Goal: Information Seeking & Learning: Compare options

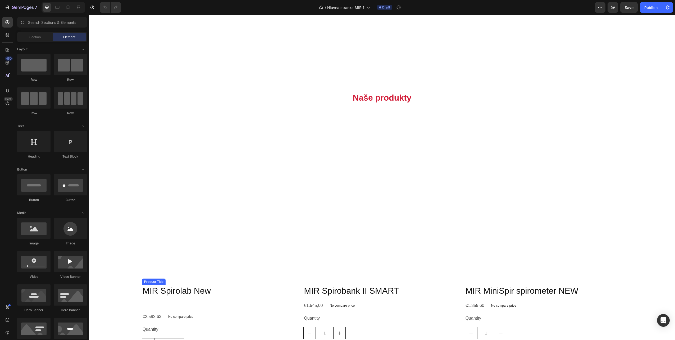
scroll to position [159, 0]
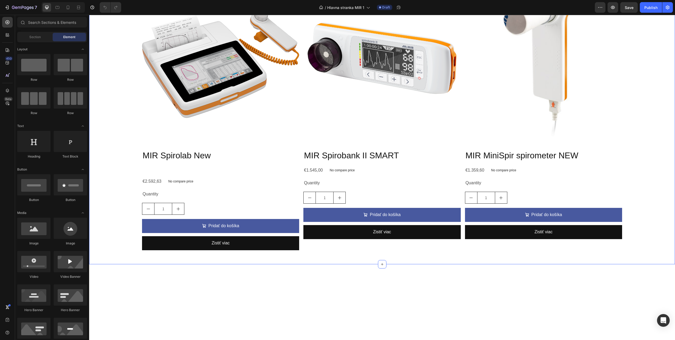
click at [205, 122] on div "Product Images MIR Spirolab New Product Title €2.592,63 Product Price Product P…" at bounding box center [382, 117] width 586 height 293
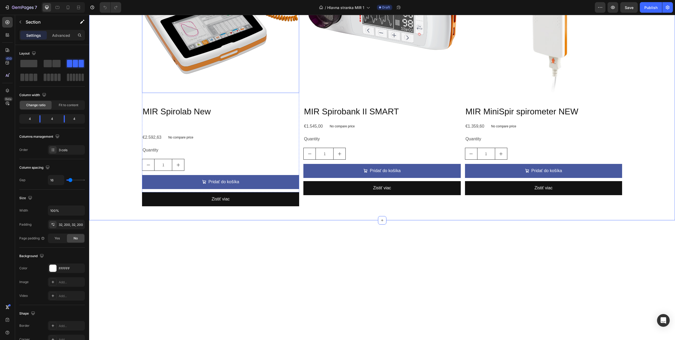
scroll to position [238, 0]
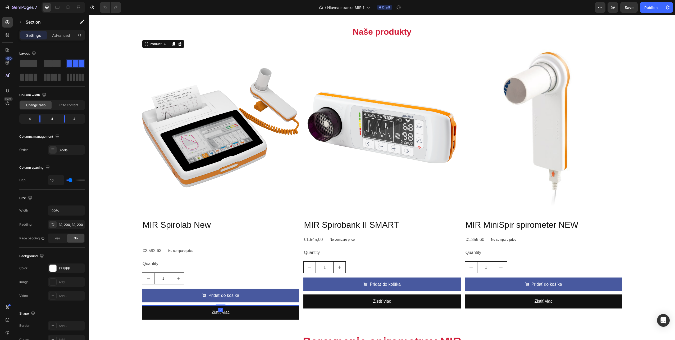
click at [257, 241] on div "MIR Spirolab New Product Title €2.592,63 Product Price Product Price No compare…" at bounding box center [220, 262] width 157 height 87
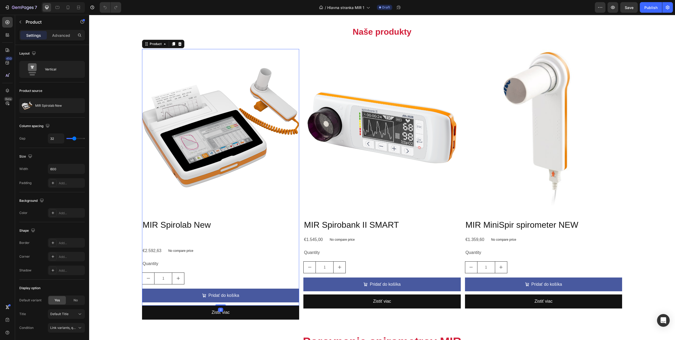
drag, startPoint x: 219, startPoint y: 304, endPoint x: 228, endPoint y: 280, distance: 25.0
click at [230, 278] on div "Product Images MIR Spirolab New Product Title €2.592,63 Product Price Product P…" at bounding box center [220, 177] width 157 height 256
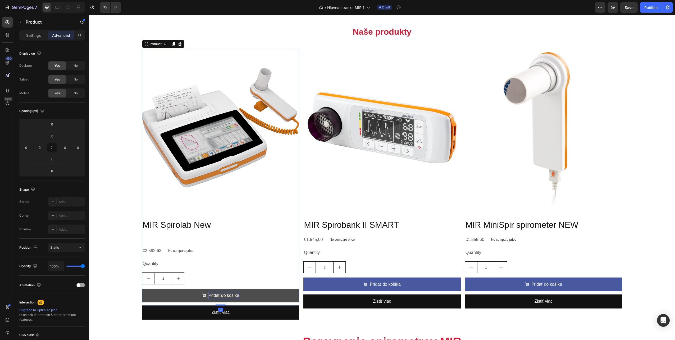
drag, startPoint x: 218, startPoint y: 302, endPoint x: 232, endPoint y: 294, distance: 16.7
click at [232, 295] on div "Product Images MIR Spirolab New Product Title €2.592,63 Product Price Product P…" at bounding box center [220, 177] width 157 height 256
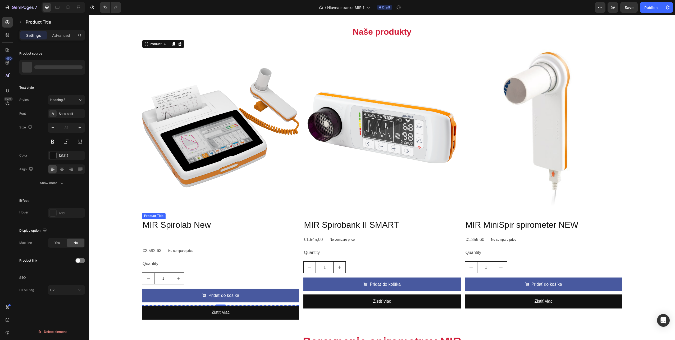
click at [215, 225] on h2 "MIR Spirolab New" at bounding box center [220, 225] width 157 height 12
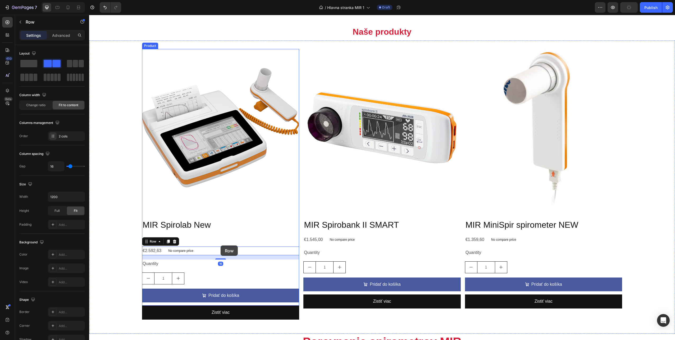
drag, startPoint x: 221, startPoint y: 245, endPoint x: 221, endPoint y: 242, distance: 3.5
click at [221, 242] on div "MIR Spirolab New Product Title €2.592,63 Product Price Product Price No compare…" at bounding box center [220, 262] width 157 height 87
click at [225, 224] on h2 "MIR Spirolab New" at bounding box center [220, 225] width 157 height 12
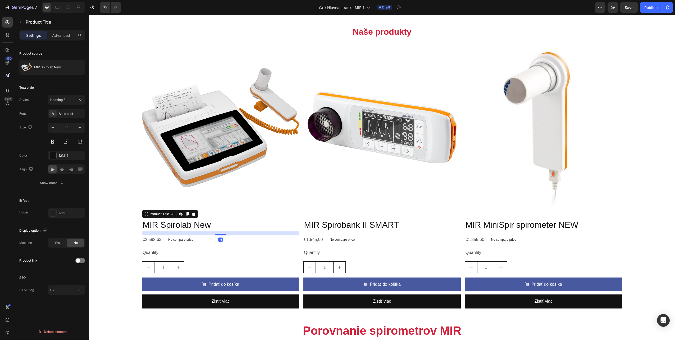
drag, startPoint x: 222, startPoint y: 244, endPoint x: 223, endPoint y: 233, distance: 11.1
click at [223, 234] on div at bounding box center [220, 235] width 11 height 2
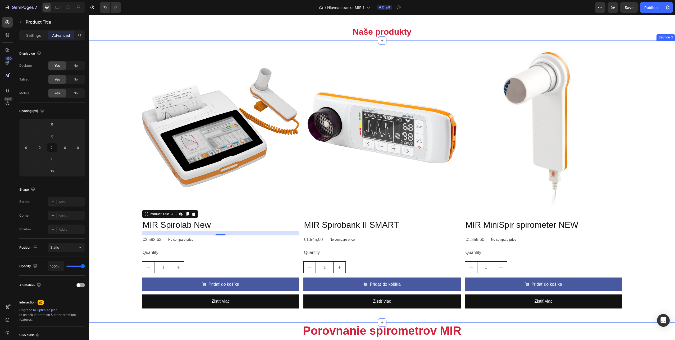
click at [132, 234] on div "Product Images MIR Spirolab New Product Title Edit content in Shopify 16 €2.592…" at bounding box center [382, 181] width 586 height 282
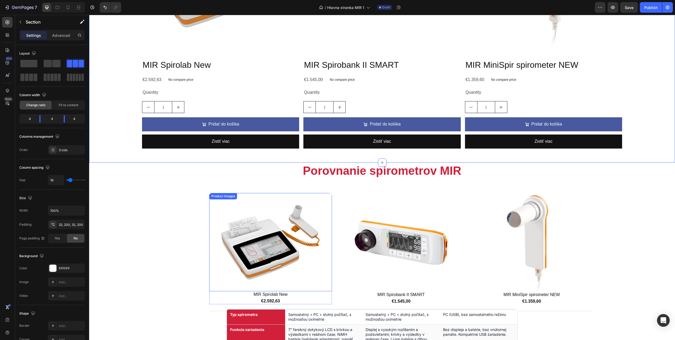
scroll to position [450, 0]
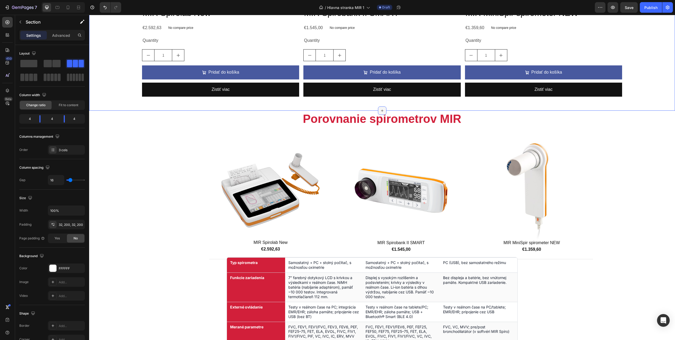
click at [380, 110] on icon at bounding box center [382, 110] width 4 height 4
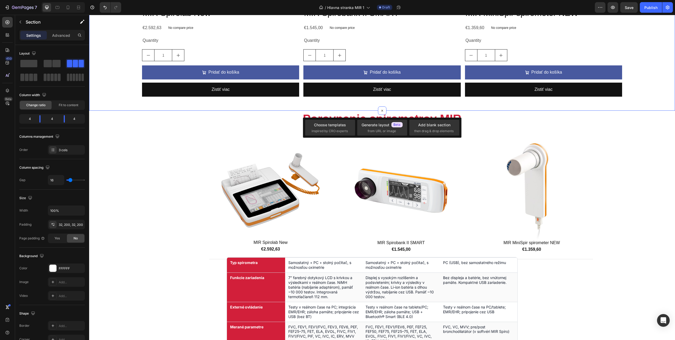
click at [378, 101] on div "Zistiť viac Button" at bounding box center [382, 93] width 157 height 20
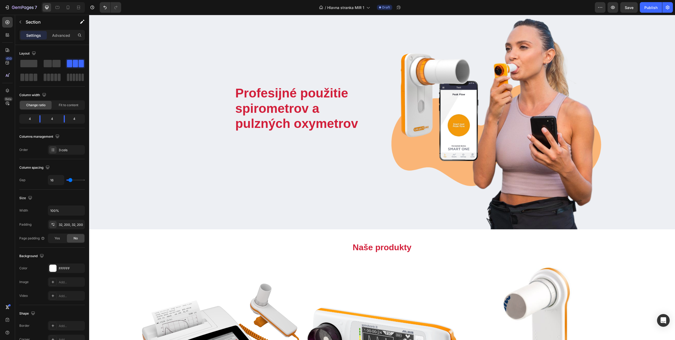
scroll to position [0, 0]
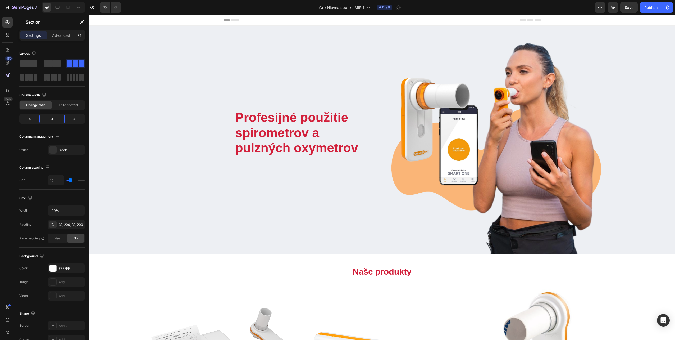
click at [234, 21] on div "Header" at bounding box center [383, 20] width 318 height 11
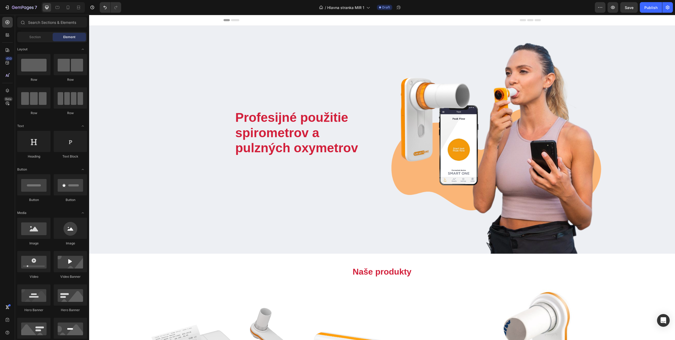
click at [224, 20] on icon at bounding box center [227, 20] width 6 height 2
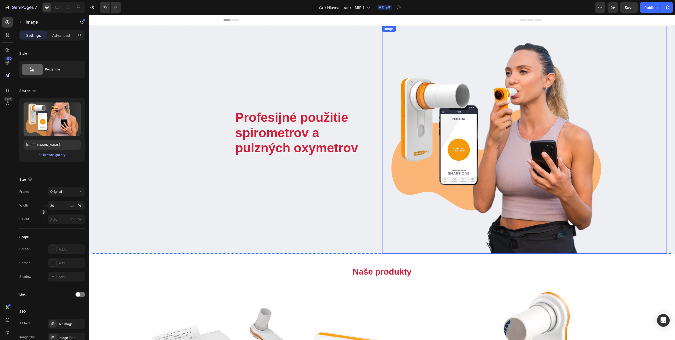
click at [470, 218] on img at bounding box center [496, 140] width 228 height 228
click at [329, 197] on div "Profesijné použitie spirometrov a pulzných oxymetrov Heading Text block Row" at bounding box center [239, 140] width 285 height 228
click at [417, 213] on img at bounding box center [496, 140] width 228 height 228
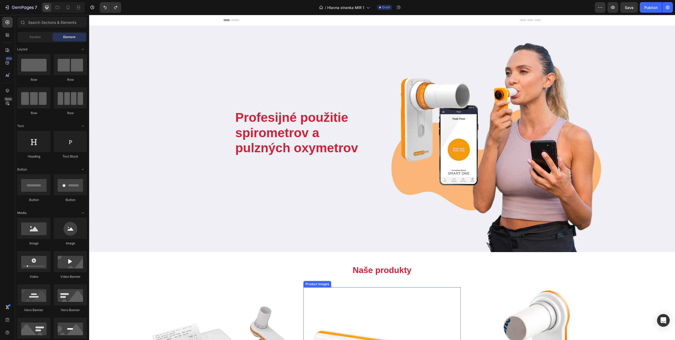
drag, startPoint x: 316, startPoint y: 278, endPoint x: 324, endPoint y: 221, distance: 58.2
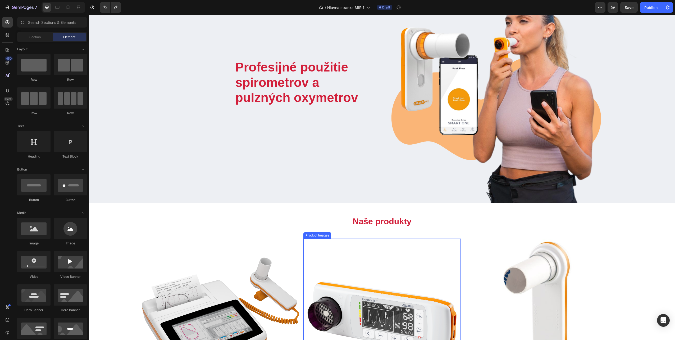
scroll to position [79, 0]
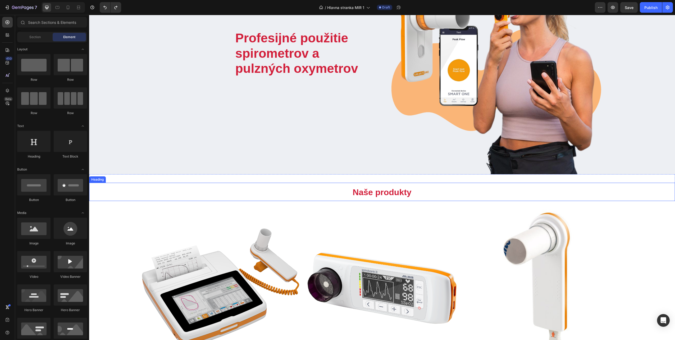
click at [390, 194] on span "Naše produkty" at bounding box center [382, 192] width 59 height 10
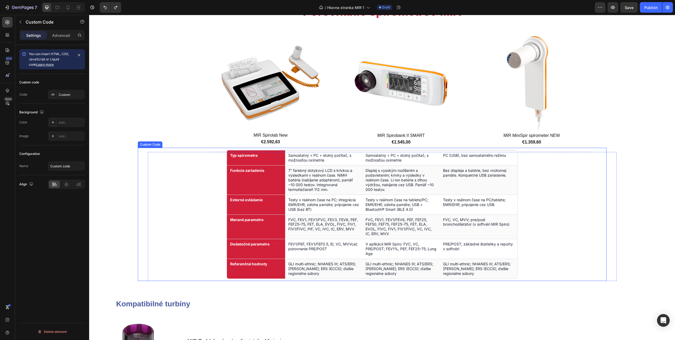
scroll to position [0, 0]
click at [270, 244] on th "Dodatočné parametre" at bounding box center [256, 249] width 58 height 20
click at [153, 143] on div "Custom Code" at bounding box center [155, 142] width 22 height 5
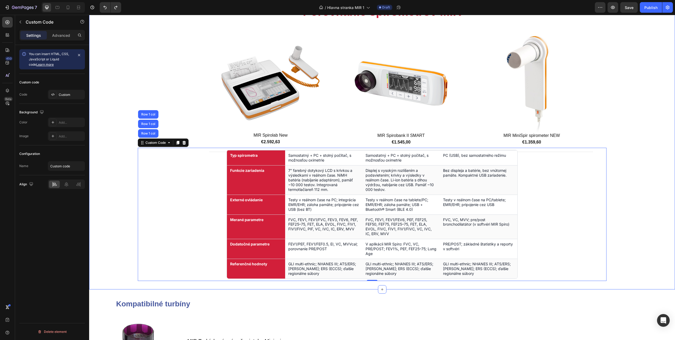
click at [528, 292] on div "Kompatibilné turbíny Text Block Section 5" at bounding box center [382, 303] width 586 height 29
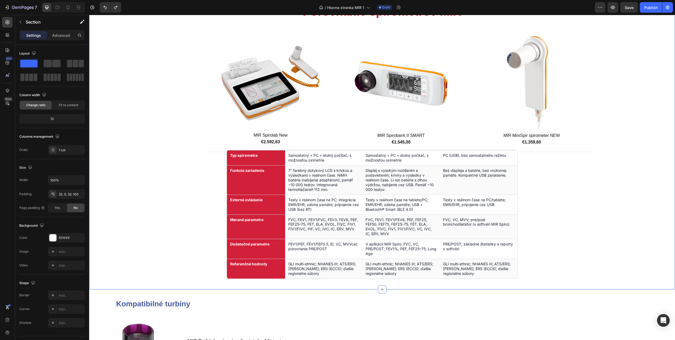
click at [440, 284] on div "Porovnanie spirometrov MIR Heading Currently Viewing Text Block Row Product Ima…" at bounding box center [382, 146] width 586 height 286
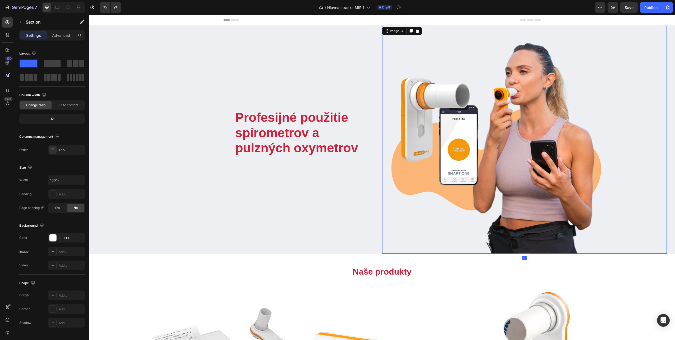
click at [485, 155] on img at bounding box center [496, 140] width 228 height 228
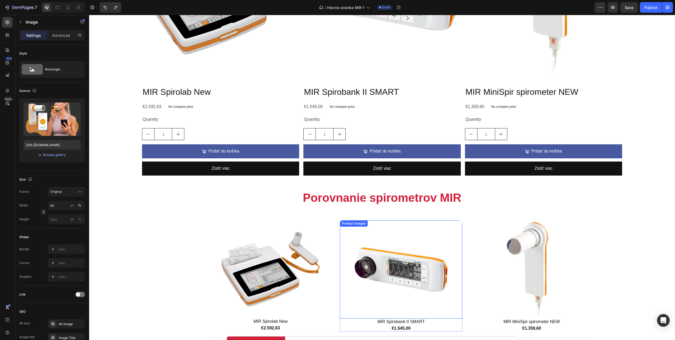
scroll to position [423, 0]
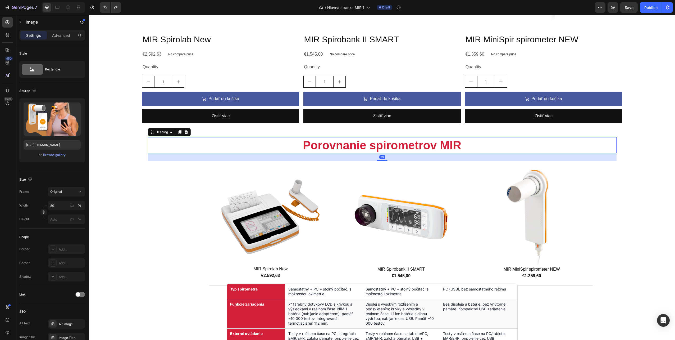
click at [384, 140] on h2 "Porovnanie spirometrov MIR" at bounding box center [382, 145] width 469 height 16
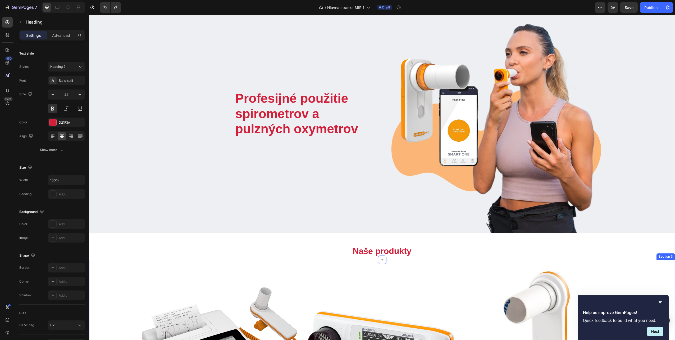
scroll to position [0, 0]
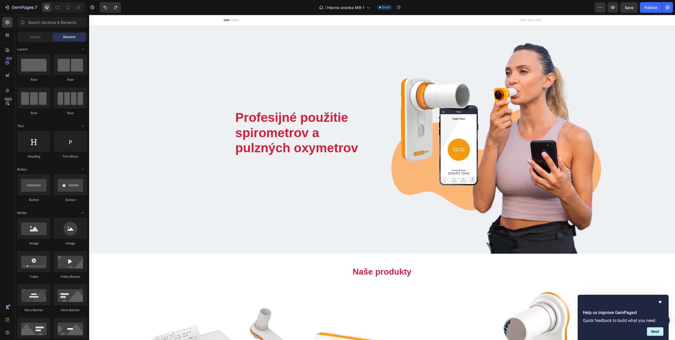
click at [102, 21] on span "Header" at bounding box center [105, 19] width 12 height 5
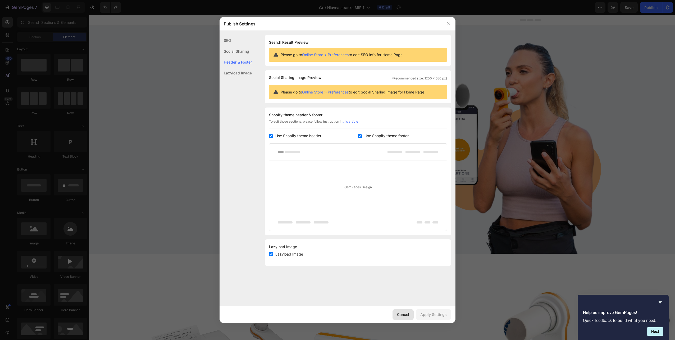
click at [404, 313] on div "Cancel" at bounding box center [403, 314] width 12 height 6
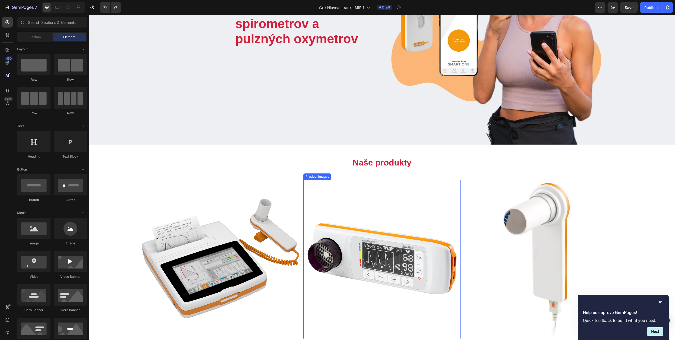
scroll to position [185, 0]
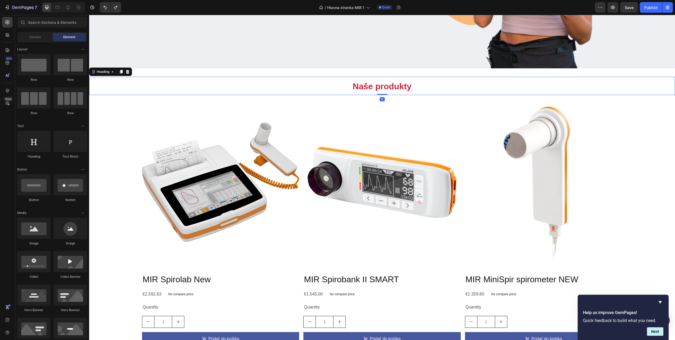
click at [375, 86] on span "Naše produkty" at bounding box center [382, 87] width 59 height 10
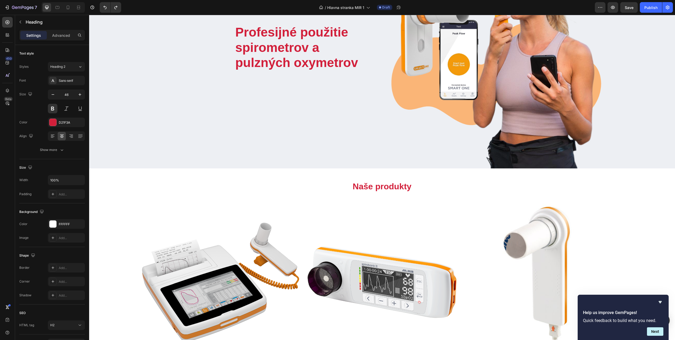
scroll to position [79, 0]
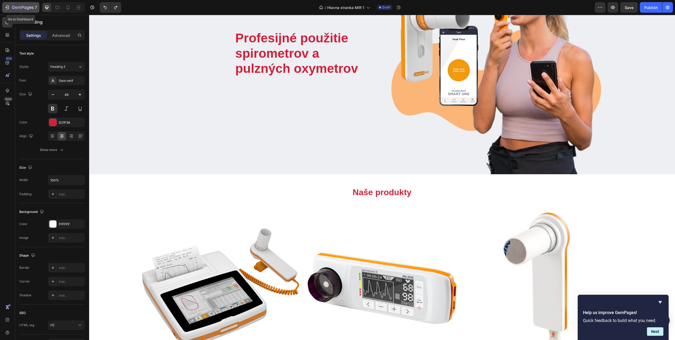
click at [13, 8] on icon "button" at bounding box center [13, 7] width 3 height 3
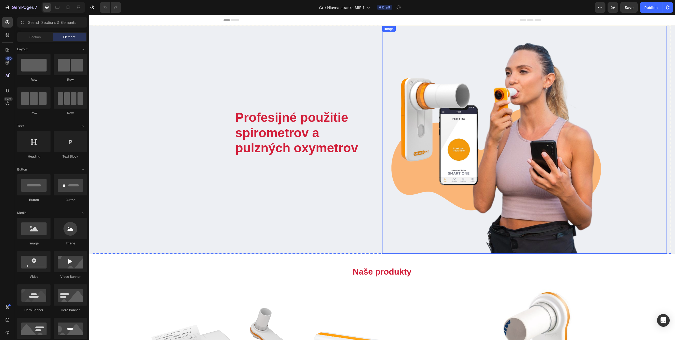
click at [550, 126] on img at bounding box center [496, 140] width 228 height 228
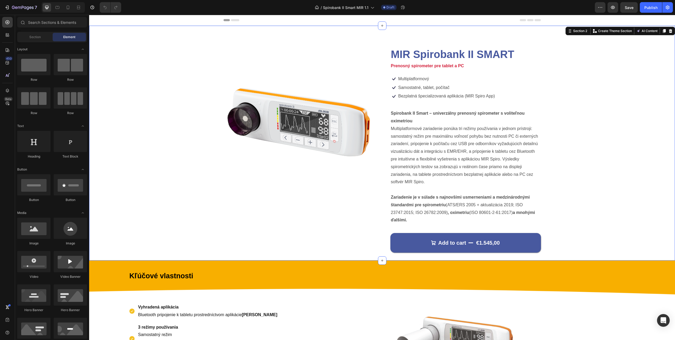
click at [287, 33] on div "Product Images MIR Spirobank II SMART Product Title Prenosný spirometer pre tab…" at bounding box center [382, 143] width 586 height 235
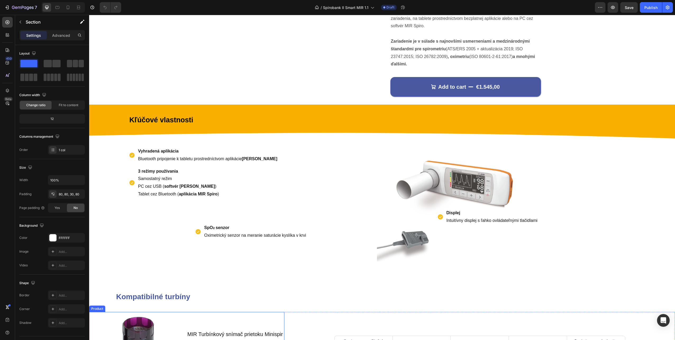
scroll to position [150, 0]
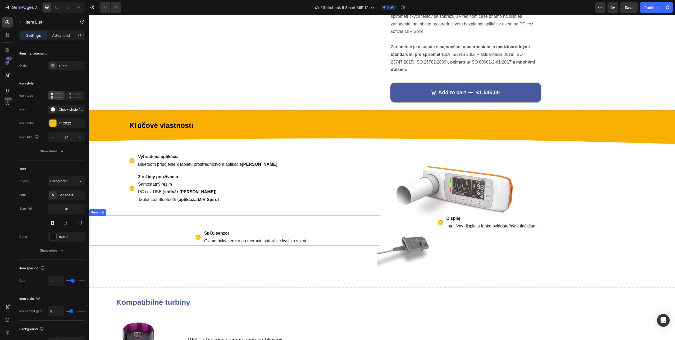
click at [154, 232] on div "SpO₂ senzor Oximetrický senzor na meranie saturácie kyslíka v krvi Item List" at bounding box center [234, 230] width 291 height 30
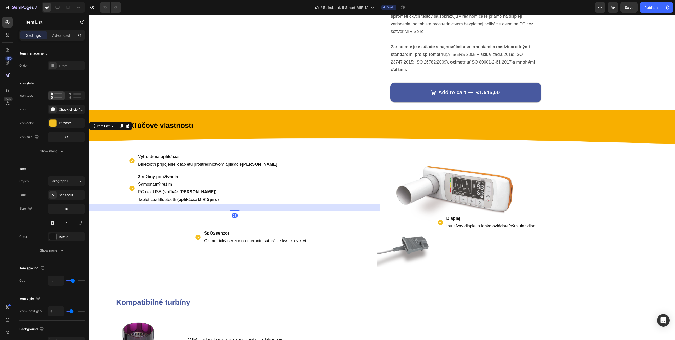
click at [150, 194] on p "PC cez USB ( softvér MIR Spiro )" at bounding box center [207, 192] width 139 height 8
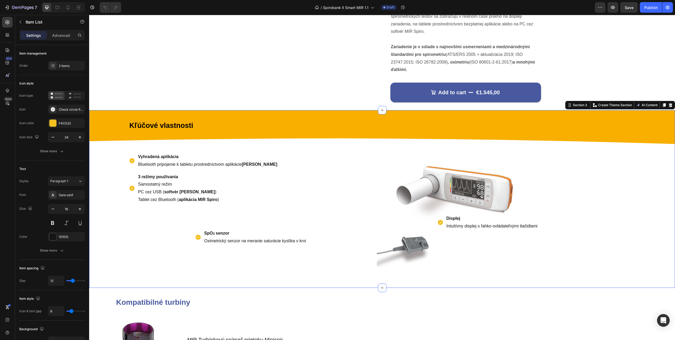
drag, startPoint x: 423, startPoint y: 253, endPoint x: 421, endPoint y: 248, distance: 5.3
click at [423, 253] on div "Displej Intuitívny displej s ľahko ovládateľnými tlačidlami Item List" at bounding box center [529, 199] width 291 height 161
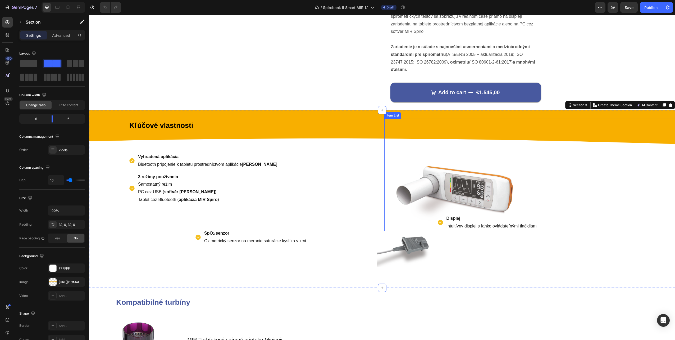
click at [448, 214] on div "Displej Intuitívny displej s ľahko ovládateľnými tlačidlami" at bounding box center [492, 222] width 93 height 17
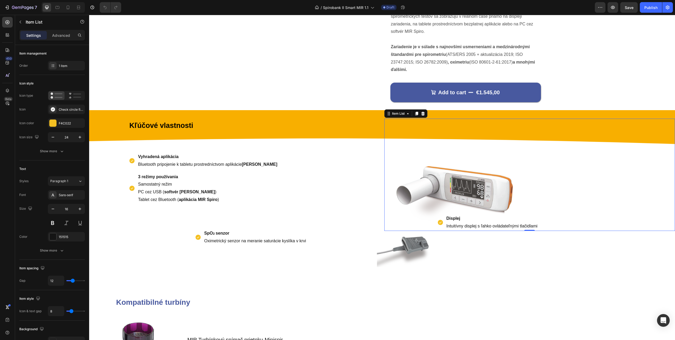
click at [463, 226] on p "Displej Intuitívny displej s ľahko ovládateľnými tlačidlami" at bounding box center [492, 222] width 91 height 15
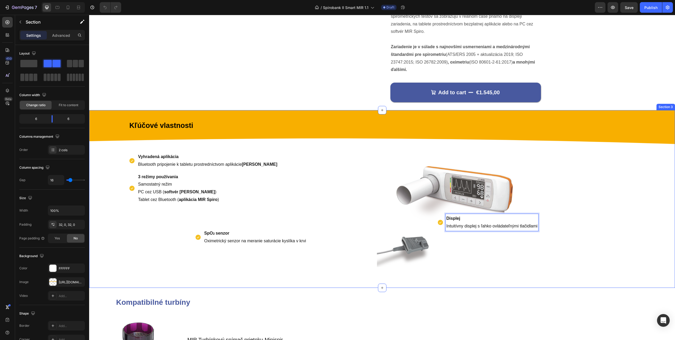
click at [470, 263] on div "Displej Intuitívny displej s ľahko ovládateľnými tlačidlami Item List 0" at bounding box center [529, 199] width 291 height 161
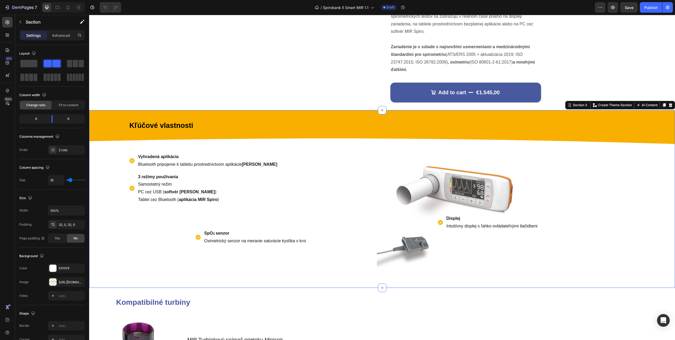
click at [389, 257] on div "Displej Intuitívny displej s ľahko ovládateľnými tlačidlami Item List" at bounding box center [529, 199] width 291 height 161
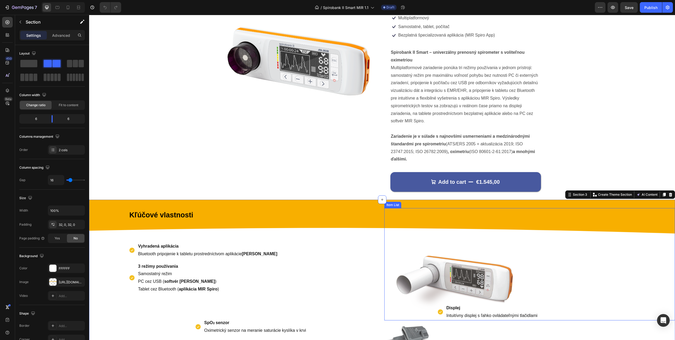
scroll to position [0, 0]
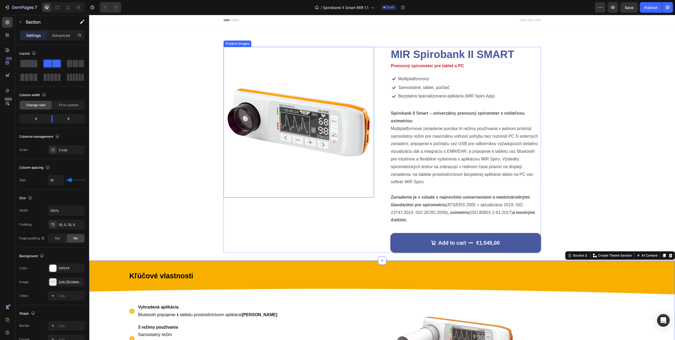
click at [247, 69] on img at bounding box center [299, 122] width 151 height 151
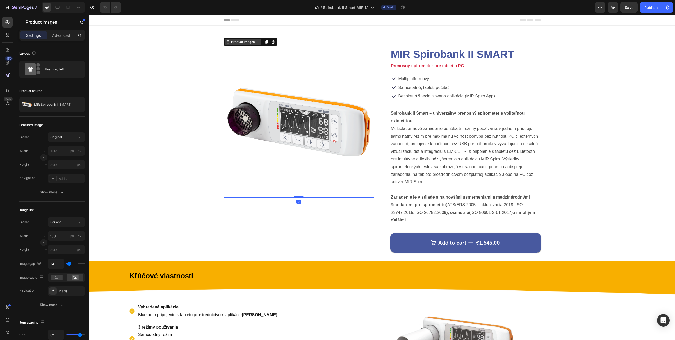
click at [239, 43] on div "Product Images" at bounding box center [243, 41] width 26 height 5
click at [224, 45] on div "Product Images Product Section" at bounding box center [251, 42] width 54 height 8
click at [225, 44] on div "Product Images" at bounding box center [243, 42] width 36 height 6
click at [270, 160] on img at bounding box center [299, 122] width 151 height 151
click at [192, 108] on div "Product Images 0 MIR Spirobank II SMART Product Title Prenosný spirometer pre t…" at bounding box center [382, 150] width 544 height 206
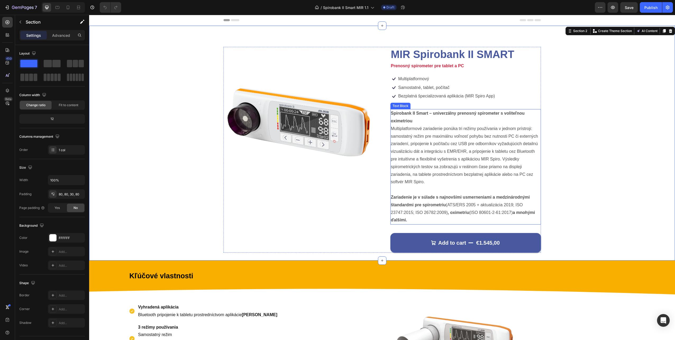
click at [411, 177] on p "Multiplatformové zariadenie ponúka tri režimy používania v jednom prístroji: sa…" at bounding box center [466, 155] width 150 height 61
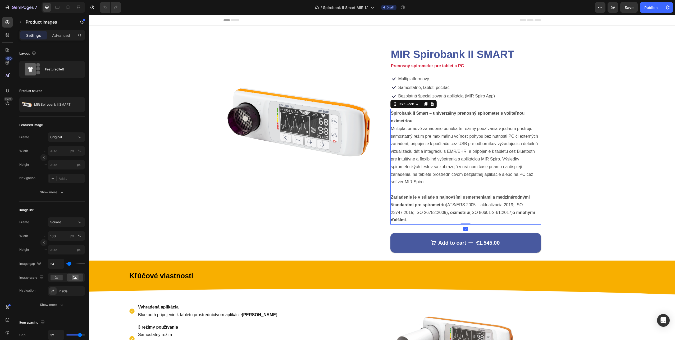
click at [358, 182] on img at bounding box center [299, 122] width 151 height 151
click at [235, 94] on img at bounding box center [299, 122] width 151 height 151
click at [226, 42] on icon at bounding box center [228, 42] width 4 height 4
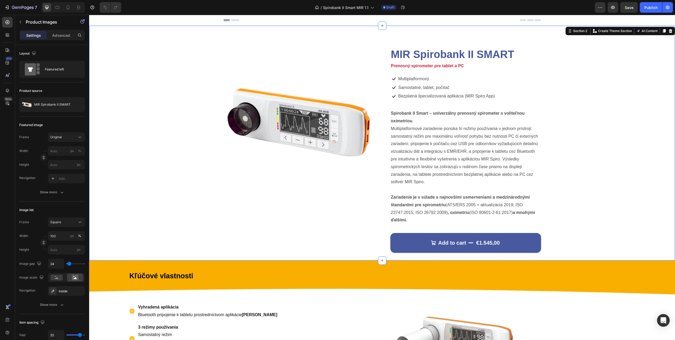
click at [198, 48] on div "Product Images MIR Spirobank II SMART Product Title Prenosný spirometer pre tab…" at bounding box center [382, 150] width 544 height 206
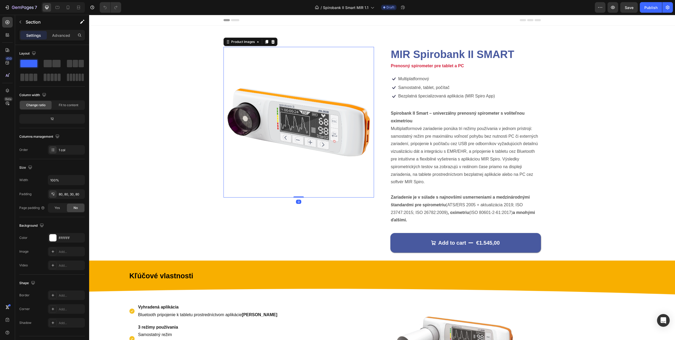
click at [295, 58] on img at bounding box center [299, 122] width 151 height 151
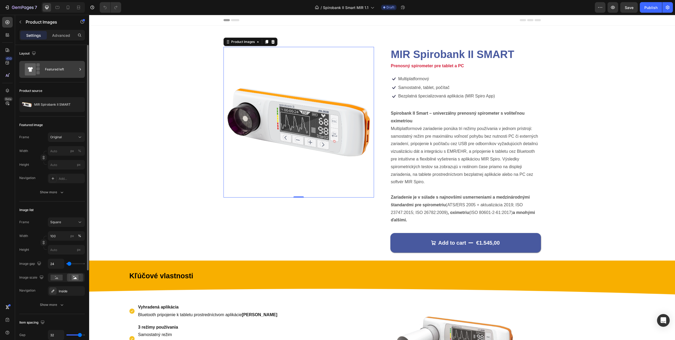
click at [78, 66] on div at bounding box center [80, 69] width 5 height 17
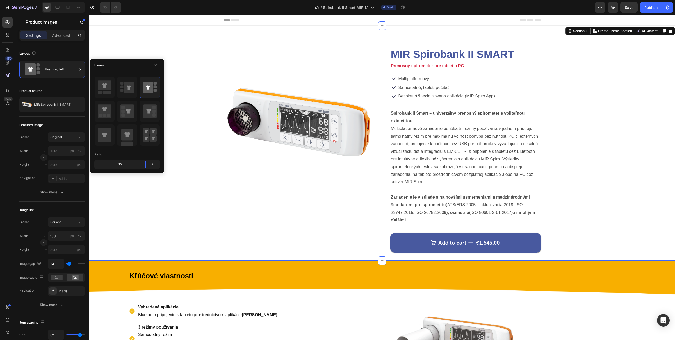
click at [572, 184] on div "Product Images MIR Spirobank II SMART Product Title Prenosný spirometer pre tab…" at bounding box center [382, 150] width 544 height 206
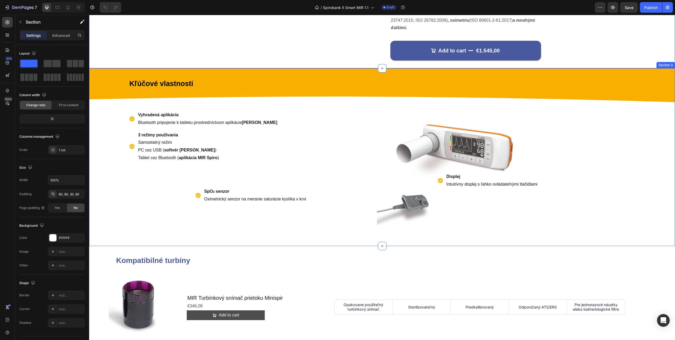
scroll to position [265, 0]
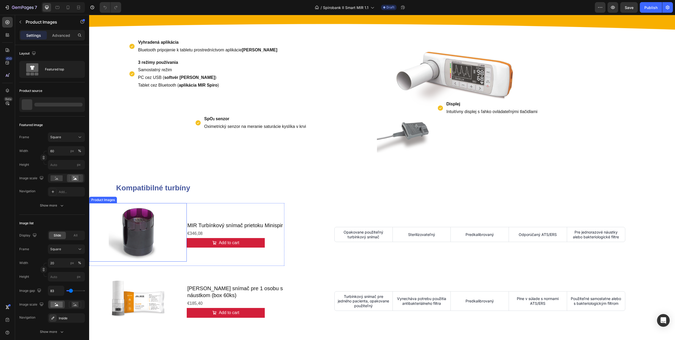
click at [112, 200] on div "Product Images" at bounding box center [103, 199] width 26 height 5
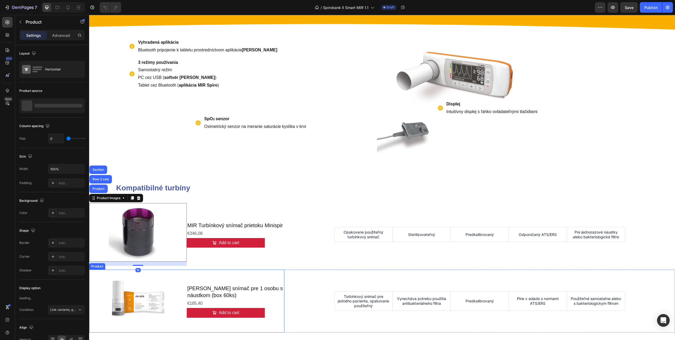
click at [221, 272] on div "MIR Turbínkový snímač pre 1 osobu s náustkom (box 60ks) Product Title €185,40 P…" at bounding box center [236, 300] width 98 height 63
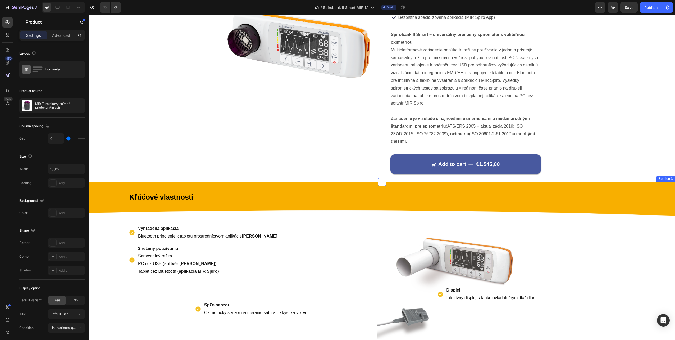
scroll to position [71, 0]
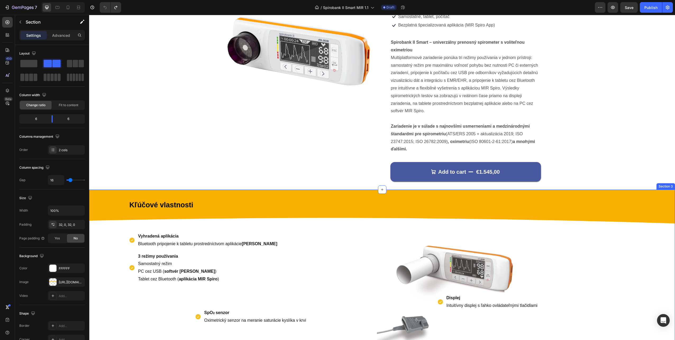
click at [340, 193] on div "Kľúčové vlastnosti Text Block Vyhradená aplikácia Bluetooth pripojenie k tablet…" at bounding box center [382, 278] width 586 height 178
click at [349, 190] on div "Kľúčové vlastnosti Text Block Vyhradená aplikácia Bluetooth pripojenie k tablet…" at bounding box center [382, 278] width 586 height 178
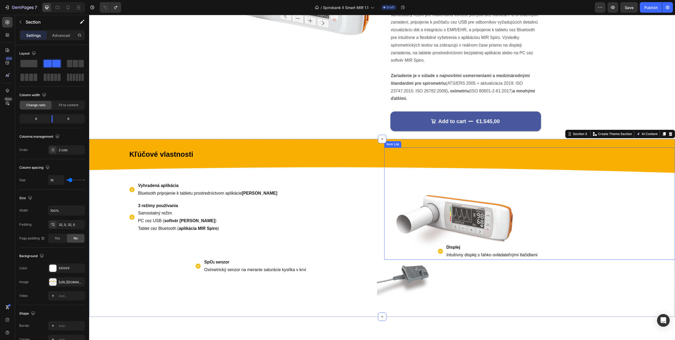
scroll to position [124, 0]
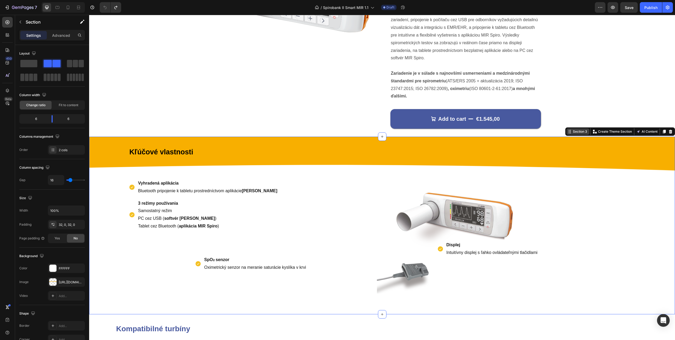
click at [576, 132] on div "Section 3" at bounding box center [580, 131] width 16 height 5
click at [567, 134] on div "Section 3" at bounding box center [578, 131] width 23 height 6
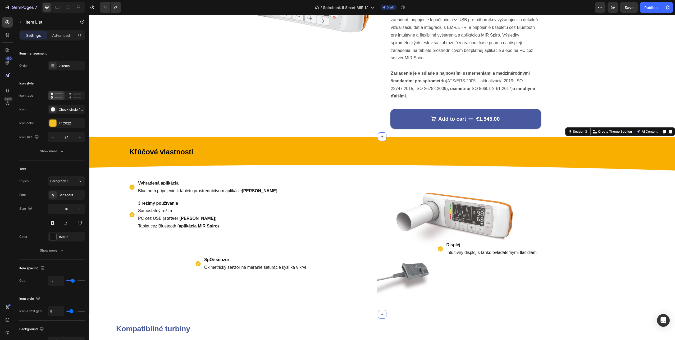
click at [365, 159] on div "Vyhradená aplikácia Bluetooth pripojenie k tabletu prostredníctvom aplikácie MI…" at bounding box center [234, 193] width 291 height 73
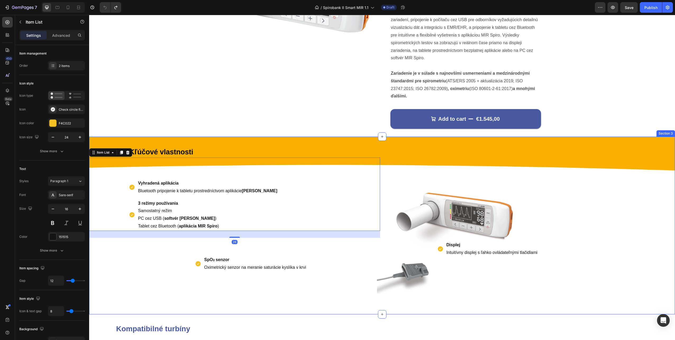
click at [365, 140] on div "Kľúčové vlastnosti Text Block Vyhradená aplikácia Bluetooth pripojenie k tablet…" at bounding box center [382, 226] width 586 height 178
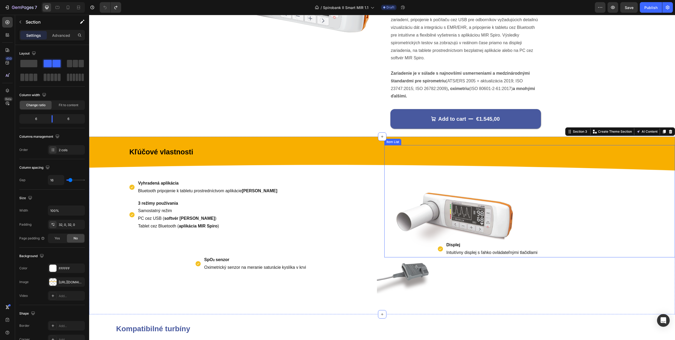
click at [433, 186] on div "Displej Intuitívny displej s ľahko ovládateľnými tlačidlami Item List" at bounding box center [529, 201] width 291 height 112
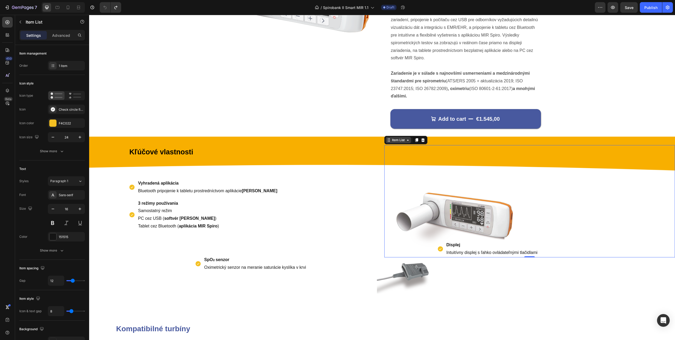
click at [403, 140] on div "Item List" at bounding box center [398, 140] width 15 height 5
click at [405, 142] on div "Item List" at bounding box center [398, 140] width 25 height 6
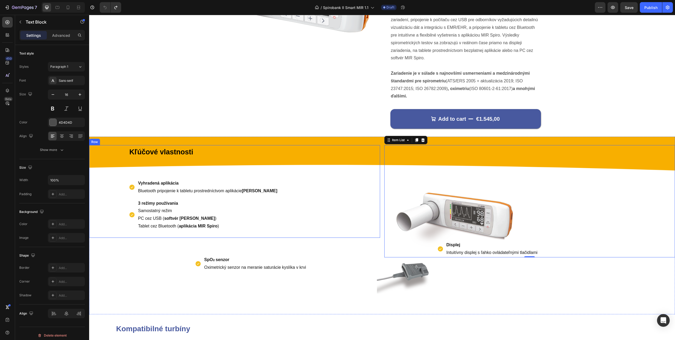
click at [318, 151] on p "Kľúčové vlastnosti" at bounding box center [254, 152] width 250 height 9
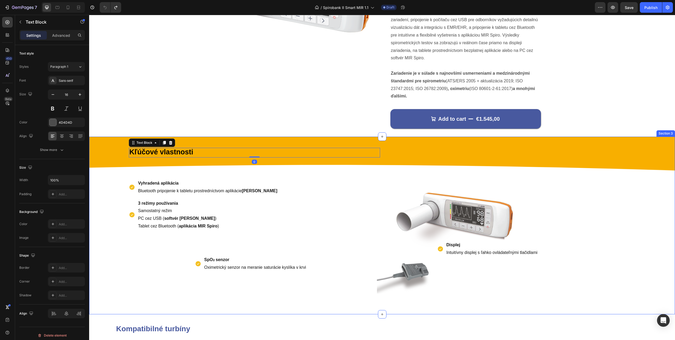
click at [317, 142] on div "Kľúčové vlastnosti Text Block 0 Vyhradená aplikácia Bluetooth pripojenie k tabl…" at bounding box center [382, 226] width 586 height 178
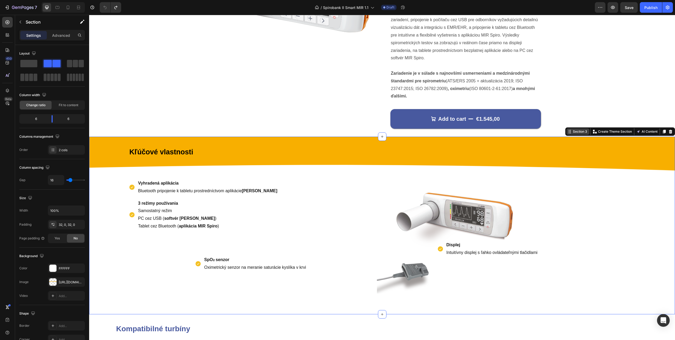
click at [574, 130] on div "Section 3" at bounding box center [580, 131] width 16 height 5
click at [136, 141] on div "Kľúčové vlastnosti Text Block Vyhradená aplikácia Bluetooth pripojenie k tablet…" at bounding box center [382, 226] width 586 height 178
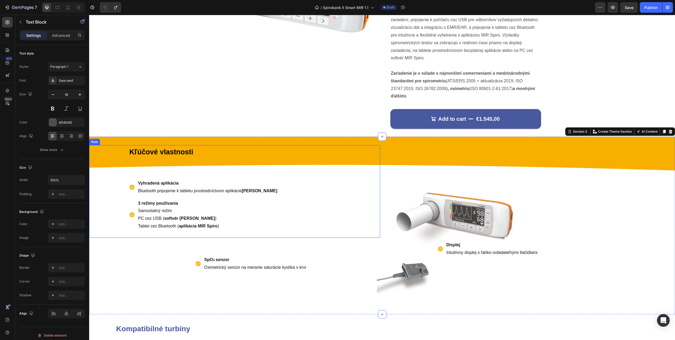
click at [139, 150] on strong "Kľúčové vlastnosti" at bounding box center [161, 152] width 64 height 8
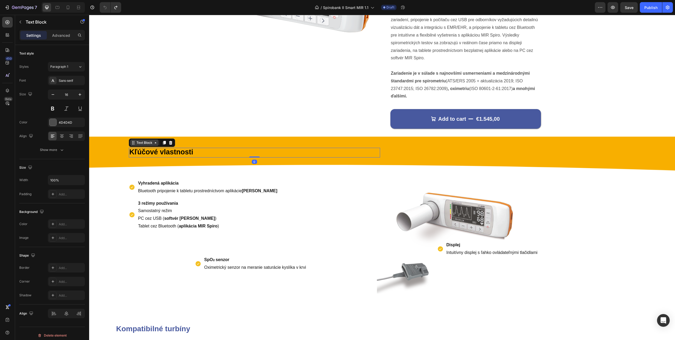
click at [147, 143] on div "Text Block" at bounding box center [144, 142] width 18 height 5
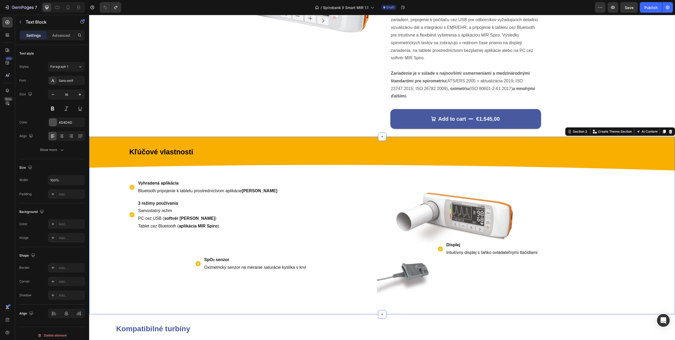
click at [409, 138] on div "Kľúčové vlastnosti Text Block Vyhradená aplikácia Bluetooth pripojenie k tablet…" at bounding box center [382, 226] width 586 height 178
click at [365, 152] on p "Kľúčové vlastnosti" at bounding box center [254, 152] width 250 height 9
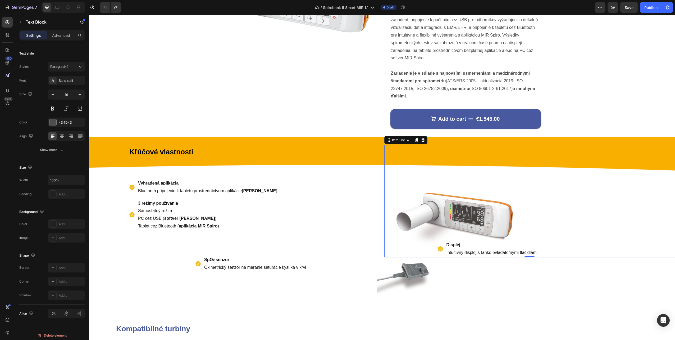
click at [407, 157] on div "Displej Intuitívny displej s ľahko ovládateľnými tlačidlami Item List 0" at bounding box center [529, 201] width 291 height 112
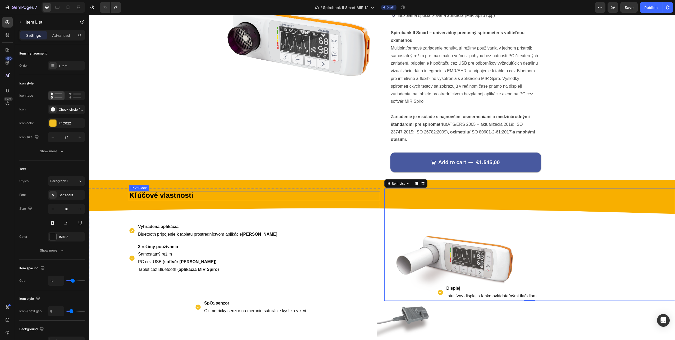
scroll to position [18, 0]
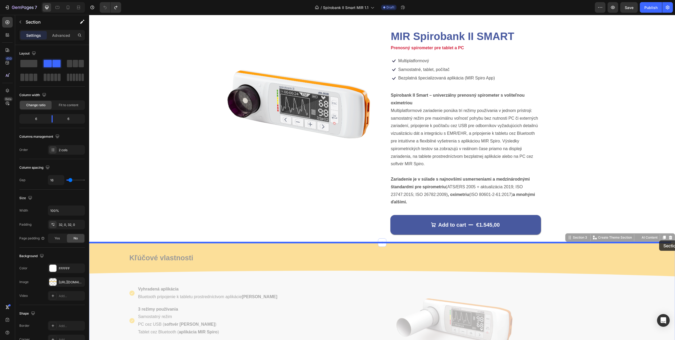
click at [659, 240] on div "Header Product Images Philips OptiChamber Diamond súprava inhalačný nadstavec +…" at bounding box center [382, 327] width 586 height 661
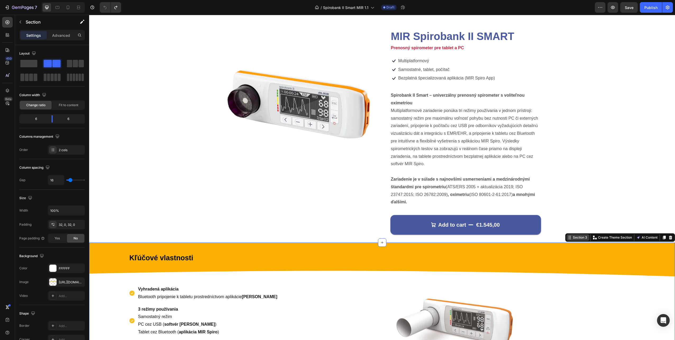
click at [581, 236] on div "Section 3" at bounding box center [580, 237] width 16 height 5
click at [580, 237] on div "Section 3" at bounding box center [580, 237] width 16 height 5
click at [572, 237] on div "Section 3" at bounding box center [580, 237] width 16 height 5
click at [563, 246] on div "Kľúčové vlastnosti Text Block Vyhradená aplikácia Bluetooth pripojenie k tablet…" at bounding box center [382, 331] width 586 height 178
click at [556, 243] on div "Kľúčové vlastnosti Text Block Vyhradená aplikácia Bluetooth pripojenie k tablet…" at bounding box center [382, 331] width 586 height 178
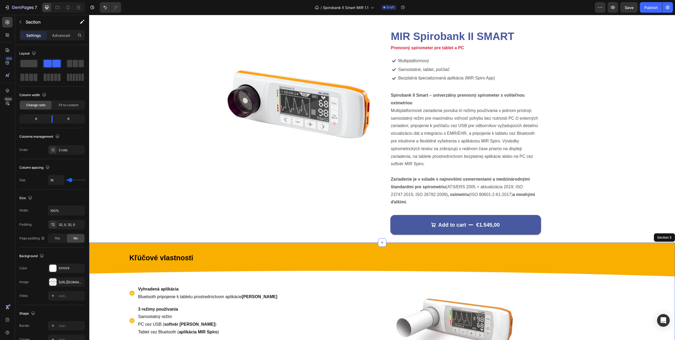
click at [556, 243] on div "Kľúčové vlastnosti Text Block Vyhradená aplikácia Bluetooth pripojenie k tablet…" at bounding box center [382, 331] width 586 height 178
click at [572, 269] on div "Displej Intuitívny displej s ľahko ovládateľnými tlačidlami Item List" at bounding box center [529, 307] width 291 height 112
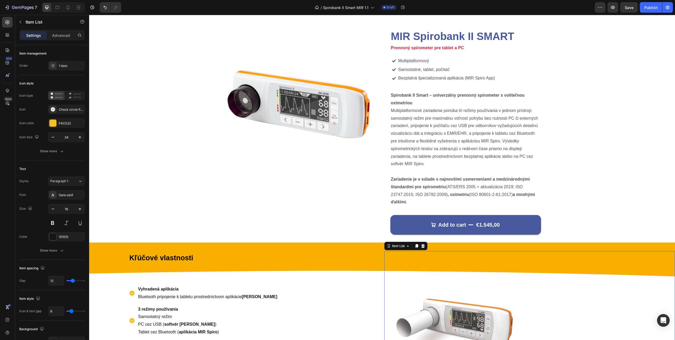
click at [589, 293] on div "Displej Intuitívny displej s ľahko ovládateľnými tlačidlami Item List 0" at bounding box center [529, 307] width 291 height 112
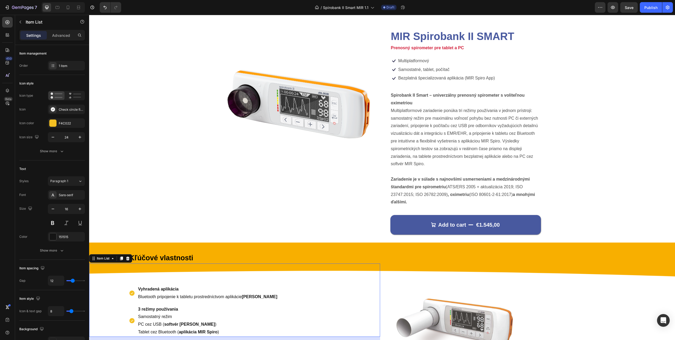
click at [348, 293] on div "Vyhradená aplikácia Bluetooth pripojenie k tabletu prostredníctvom aplikácie MI…" at bounding box center [253, 310] width 249 height 52
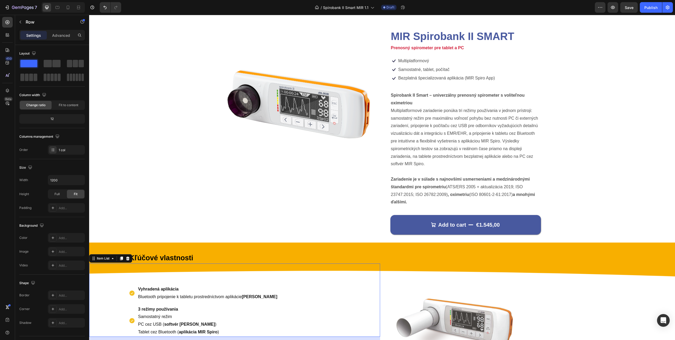
click at [329, 253] on div "Kľúčové vlastnosti Text Block Vyhradená aplikácia Bluetooth pripojenie k tablet…" at bounding box center [234, 297] width 291 height 93
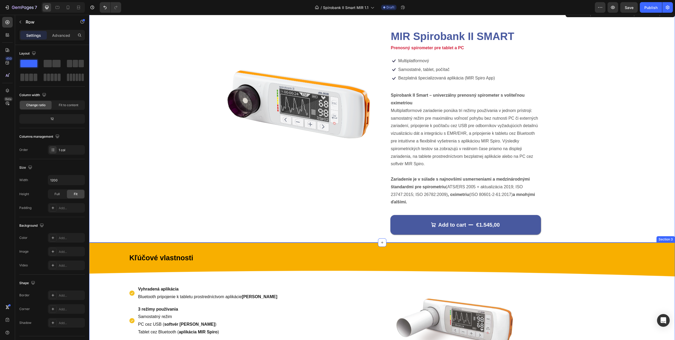
drag, startPoint x: 324, startPoint y: 242, endPoint x: 322, endPoint y: 238, distance: 4.5
click at [324, 243] on div "Product Images Philips OptiChamber Diamond súprava inhalačný nadstavec + maska …" at bounding box center [382, 295] width 586 height 574
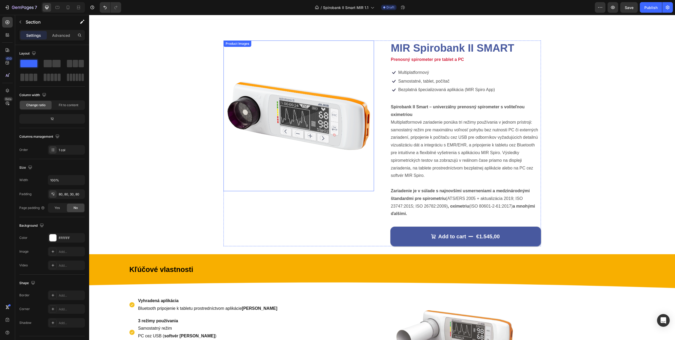
scroll to position [0, 0]
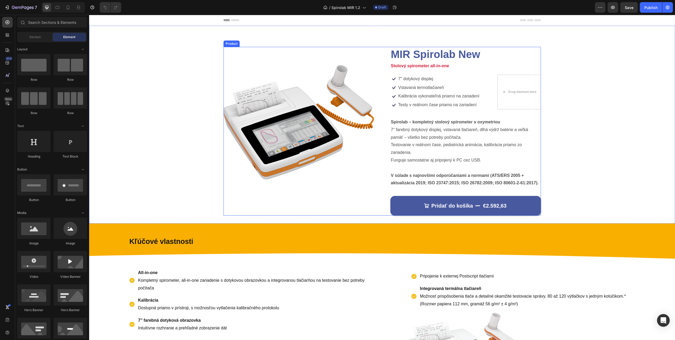
click at [346, 206] on div "Product Images" at bounding box center [299, 131] width 151 height 169
